Goal: Task Accomplishment & Management: Manage account settings

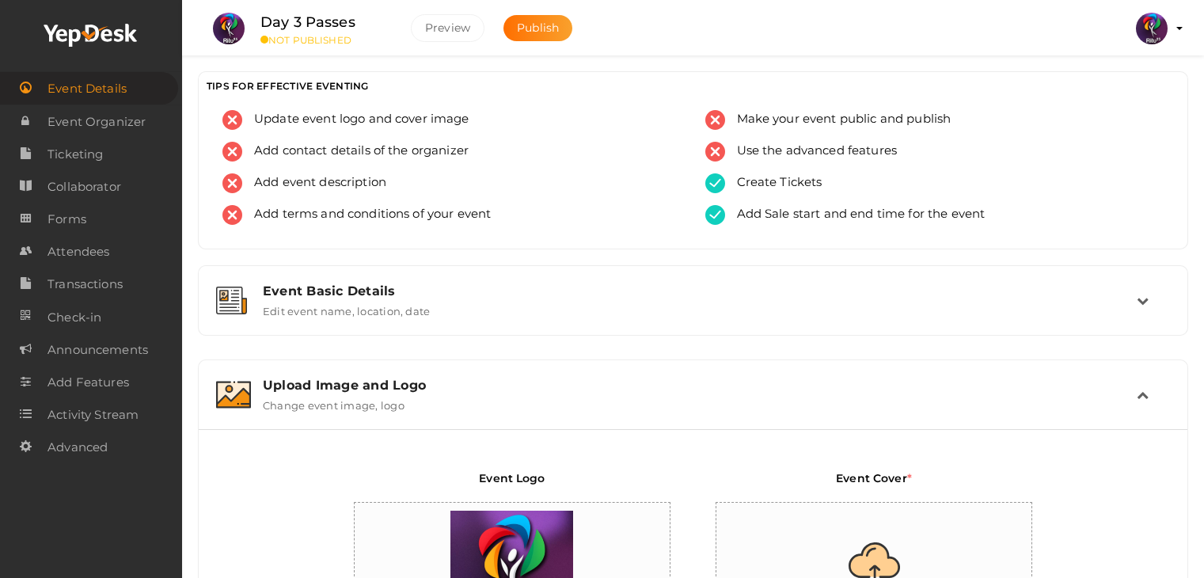
scroll to position [441, 0]
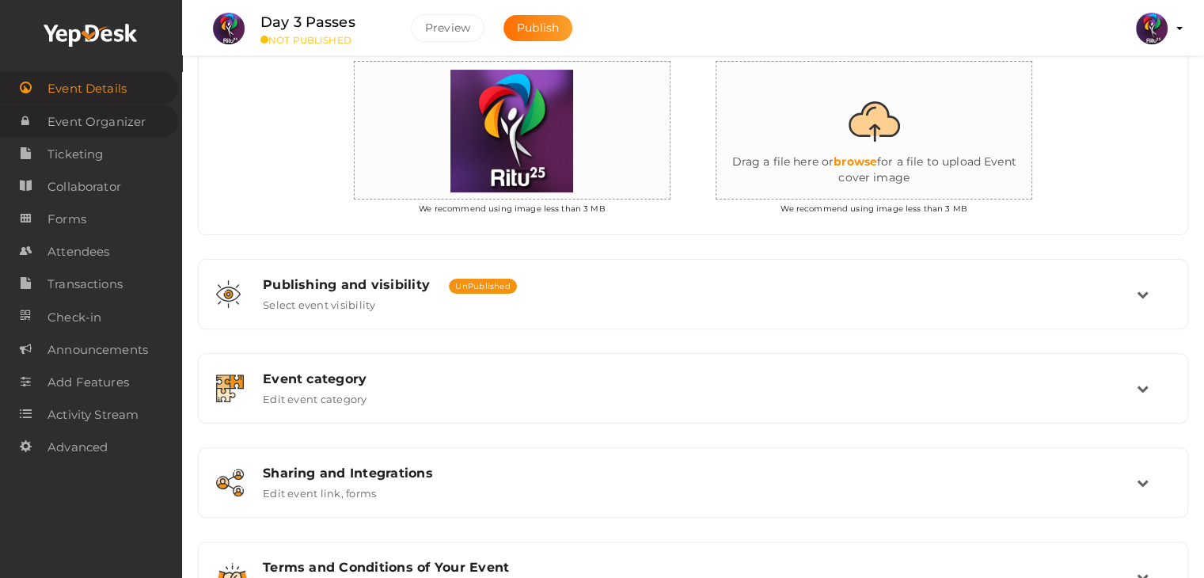
click at [114, 136] on span "Event Organizer" at bounding box center [96, 122] width 98 height 32
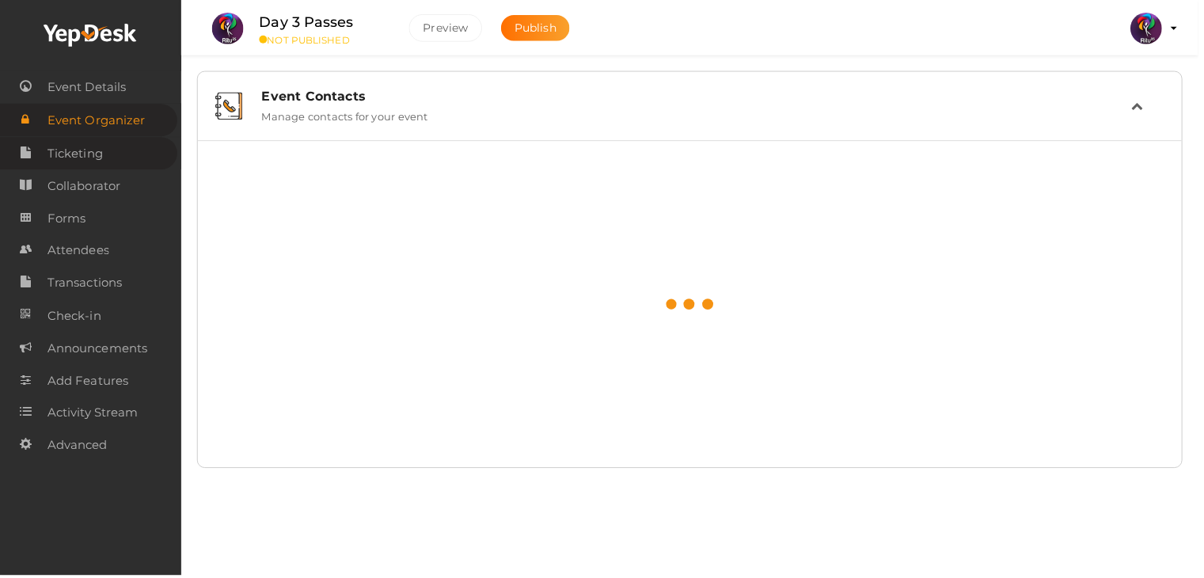
click at [113, 154] on link "Ticketing" at bounding box center [89, 154] width 178 height 32
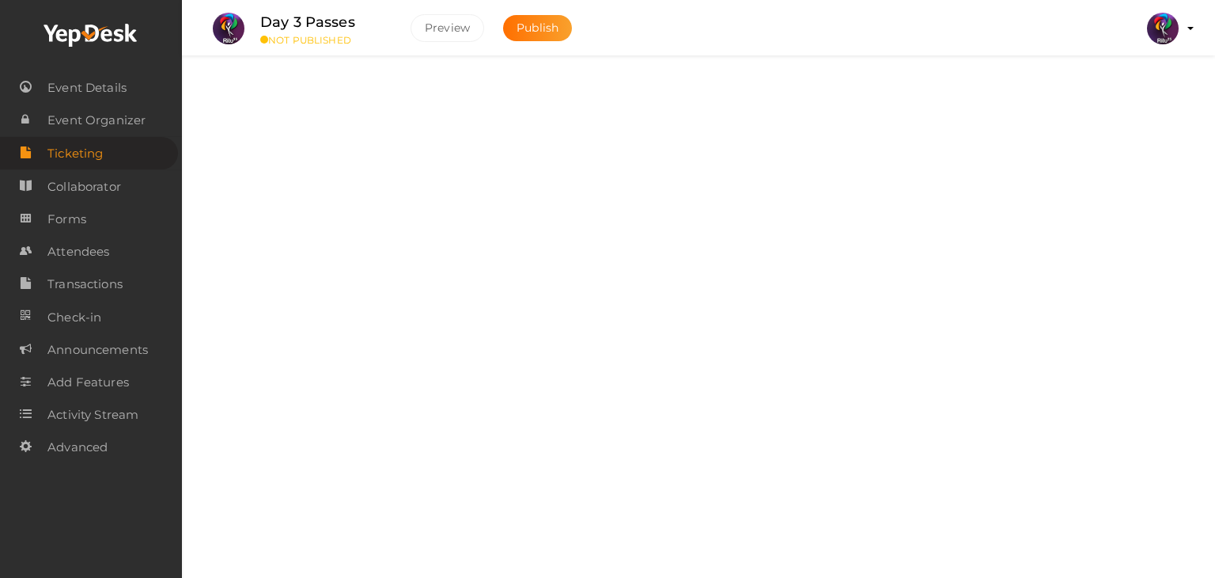
click at [946, 128] on div "Tickets Add, Edit and Remove tickets for your event" at bounding box center [699, 106] width 984 height 53
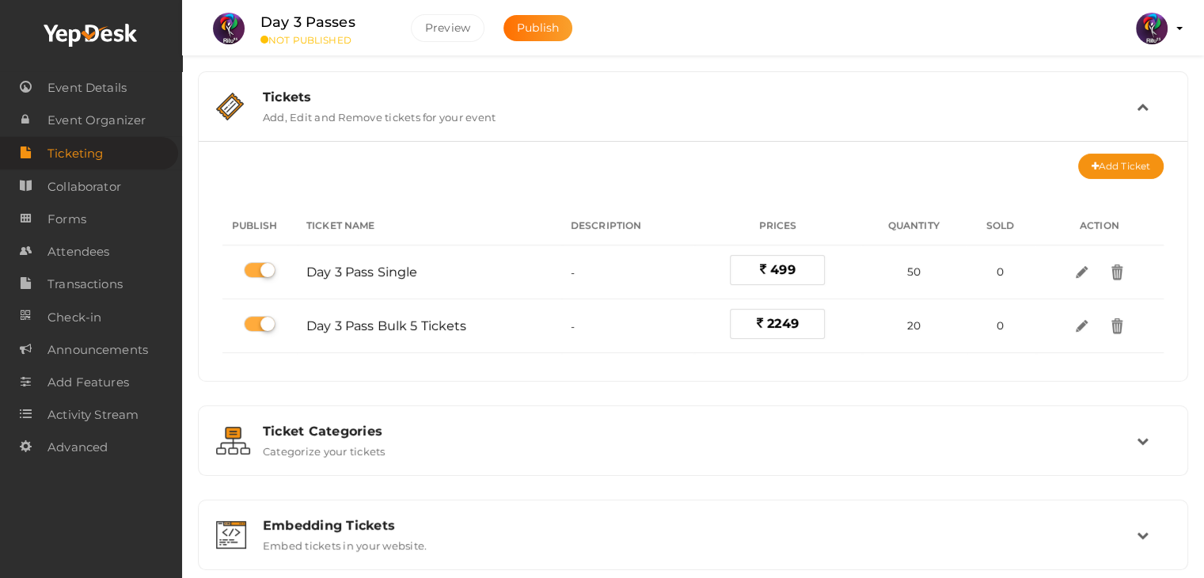
click at [946, 128] on div "Tickets Add, Edit and Remove tickets for your event" at bounding box center [693, 106] width 973 height 53
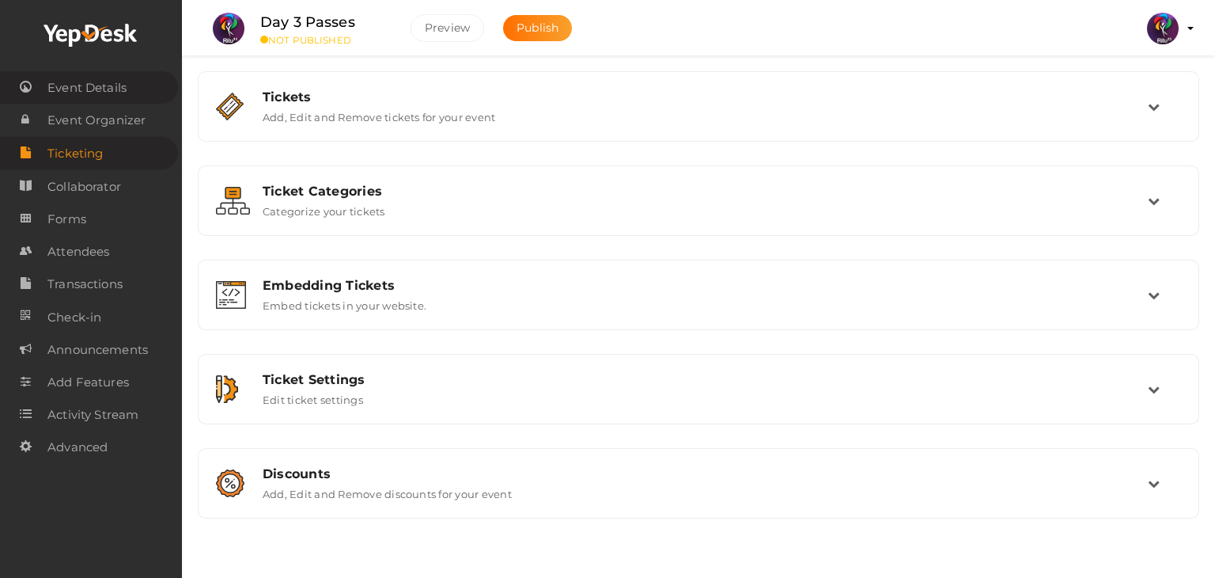
click at [114, 85] on span "Event Details" at bounding box center [86, 88] width 79 height 32
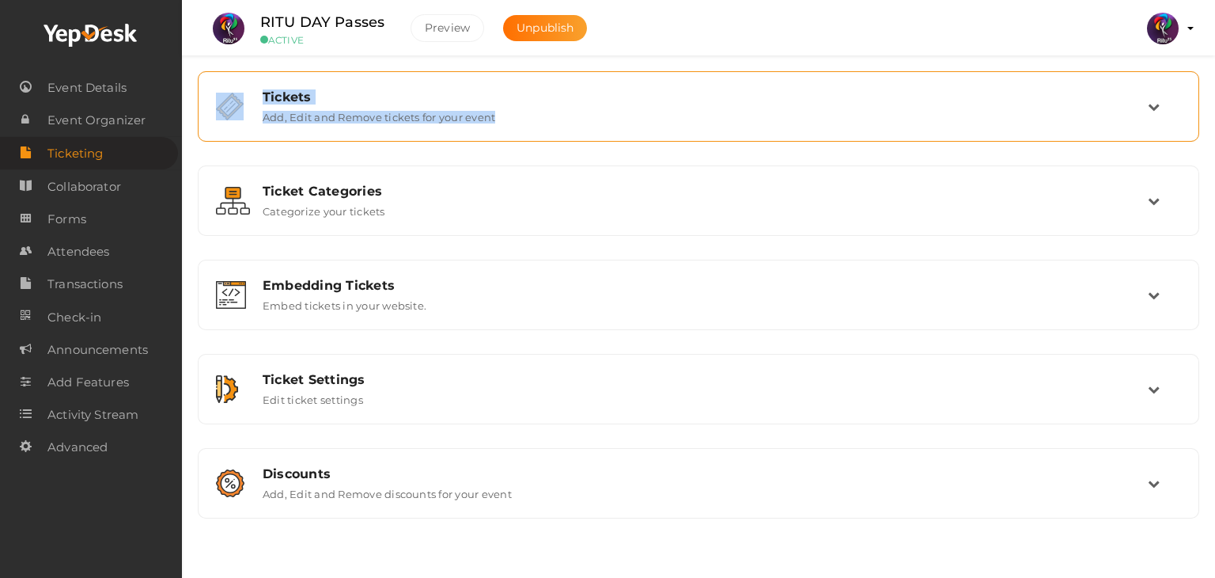
drag, startPoint x: 969, startPoint y: 70, endPoint x: 981, endPoint y: 115, distance: 46.6
click at [981, 87] on div "Tickets Add, Edit and Remove tickets for your event Add Ticket No tickets to di…" at bounding box center [698, 43] width 1033 height 87
click at [981, 115] on div "Tickets Add, Edit and Remove tickets for your event" at bounding box center [699, 106] width 897 height 34
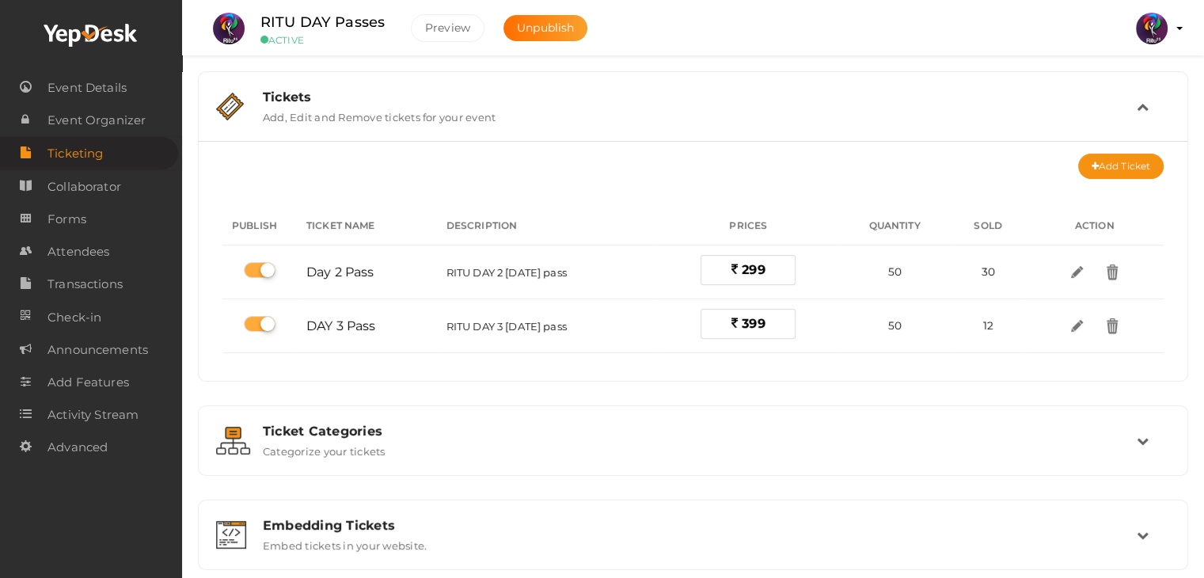
click at [971, 190] on div "Add Ticket No tickets to display Add tickets for start ticketing Create Ticket …" at bounding box center [692, 261] width 965 height 215
